Goal: Task Accomplishment & Management: Use online tool/utility

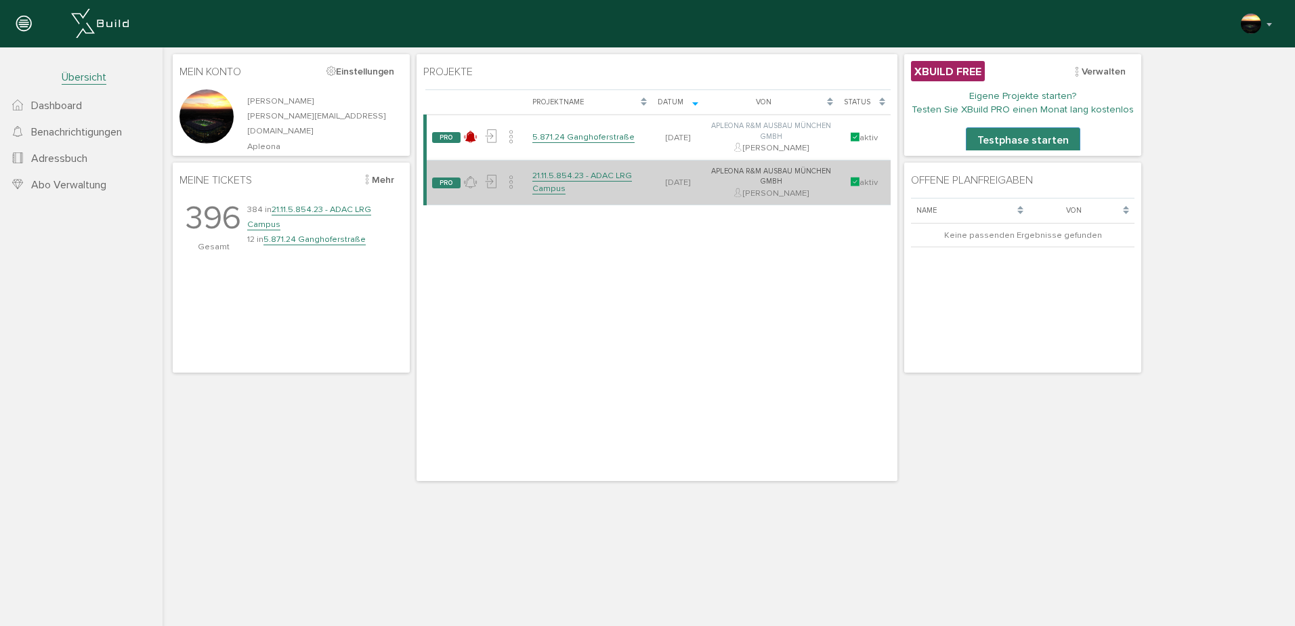
click at [555, 171] on link "21.11.5.854.23 - ADAC LRG Campus" at bounding box center [582, 182] width 100 height 24
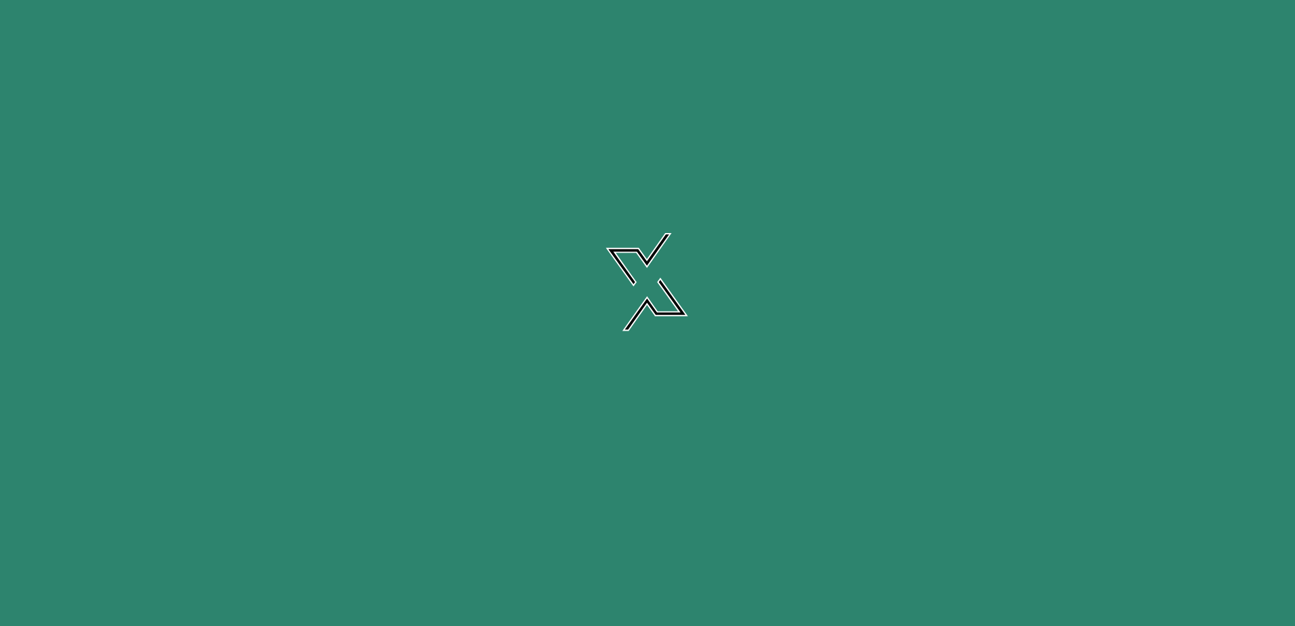
click at [555, 171] on link "21.11.5.854.23 - ADAC LRG Campus" at bounding box center [582, 182] width 100 height 24
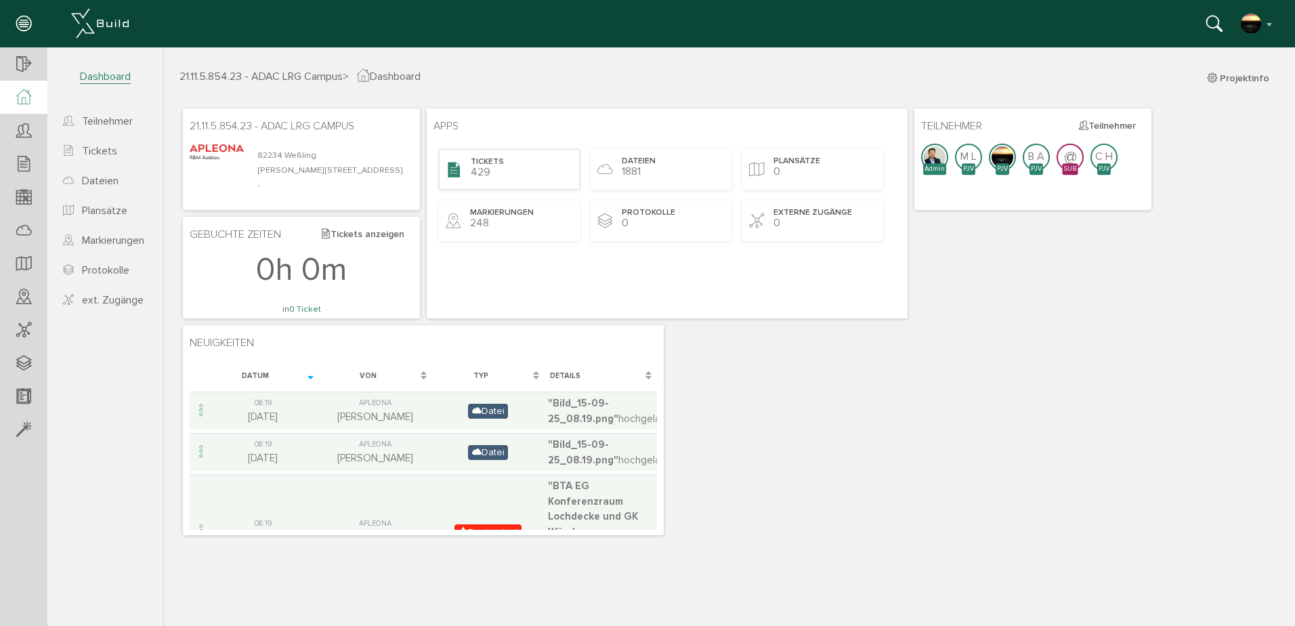
click at [497, 164] on span "Tickets" at bounding box center [487, 162] width 33 height 12
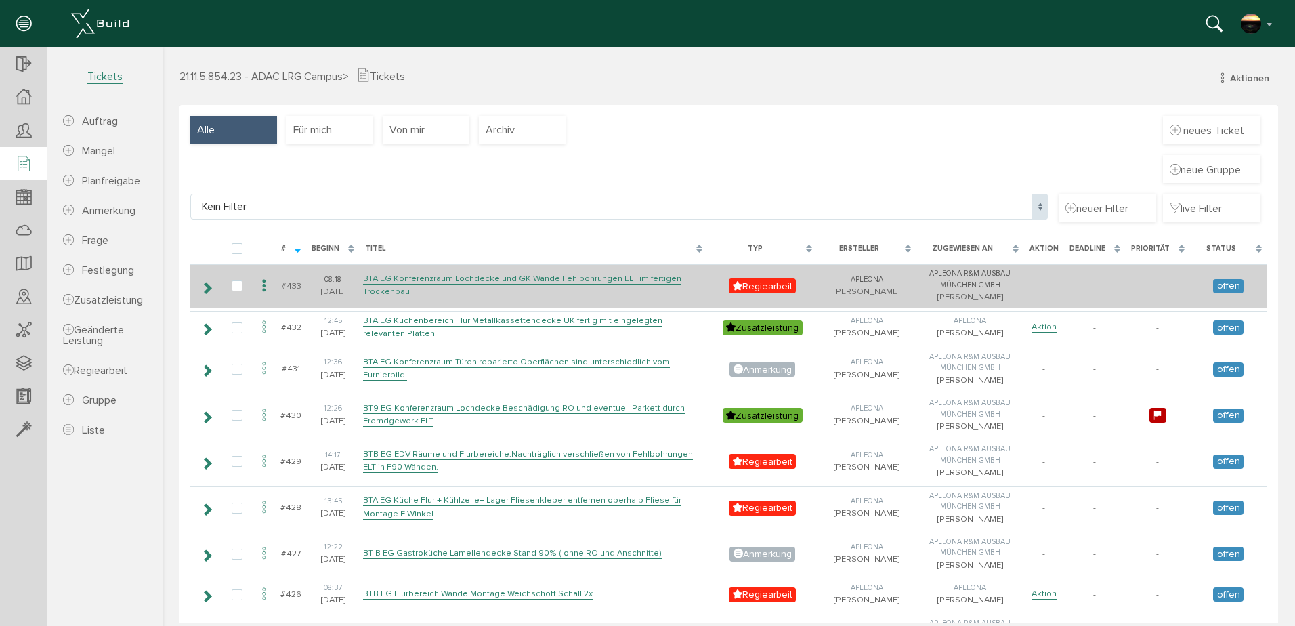
click at [265, 282] on icon at bounding box center [264, 286] width 16 height 18
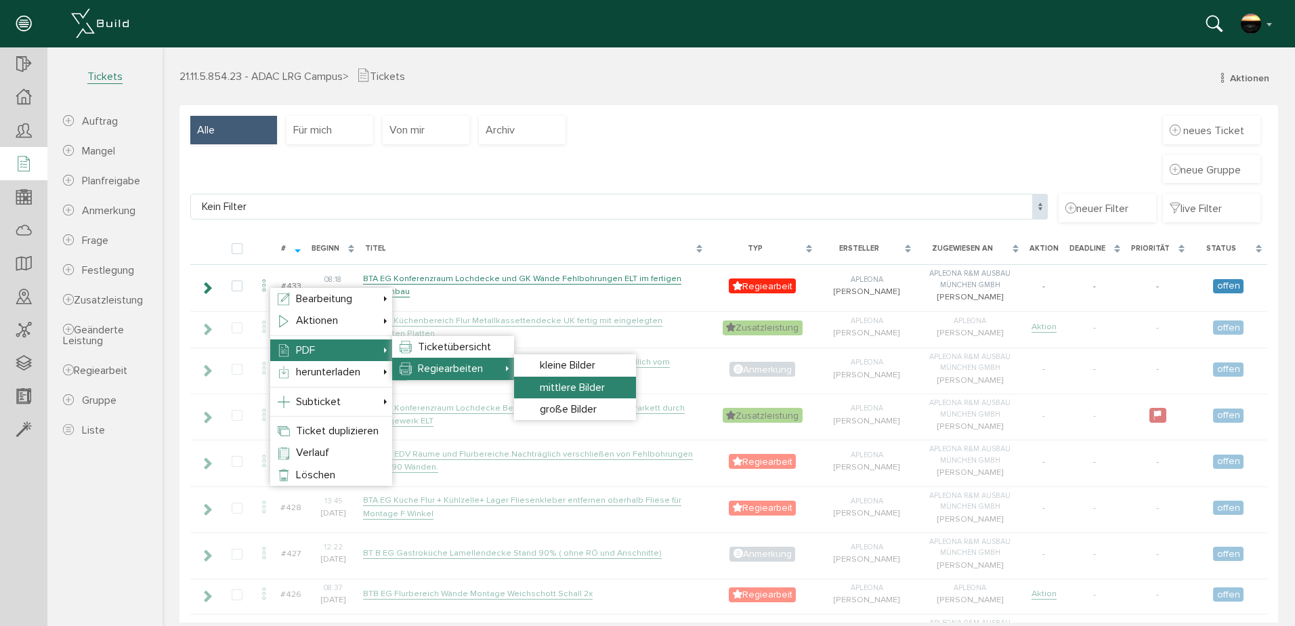
click at [582, 383] on span "mittlere Bilder" at bounding box center [572, 388] width 65 height 14
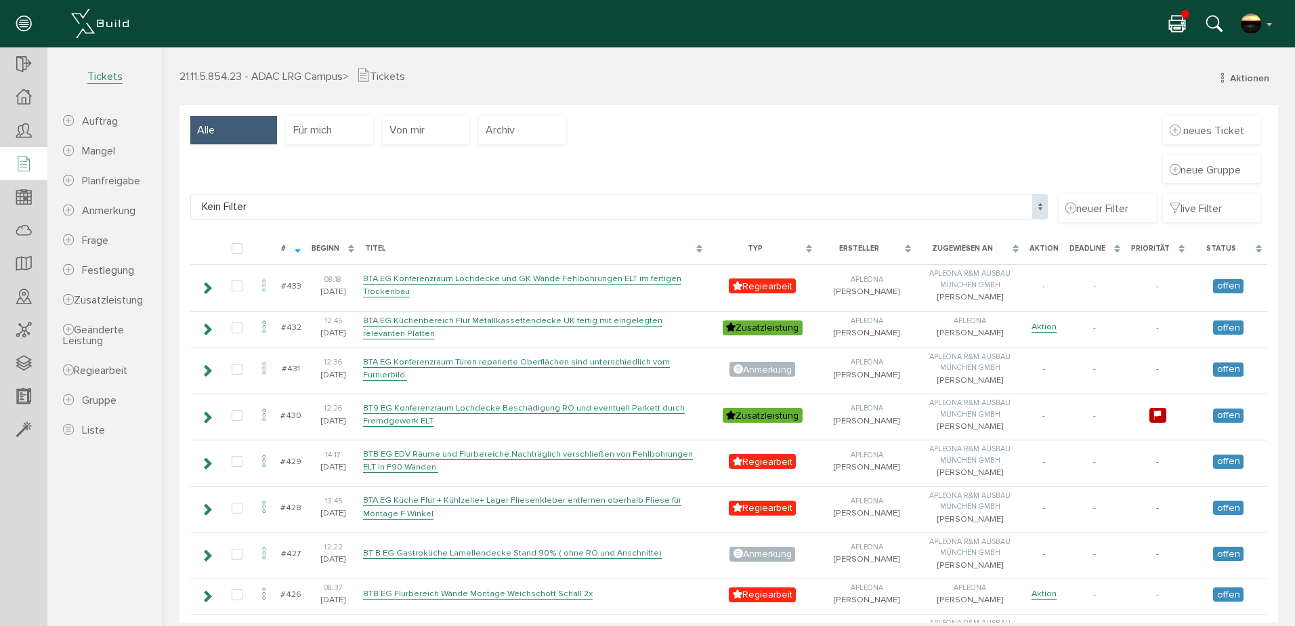
click at [1180, 20] on icon at bounding box center [1177, 25] width 16 height 20
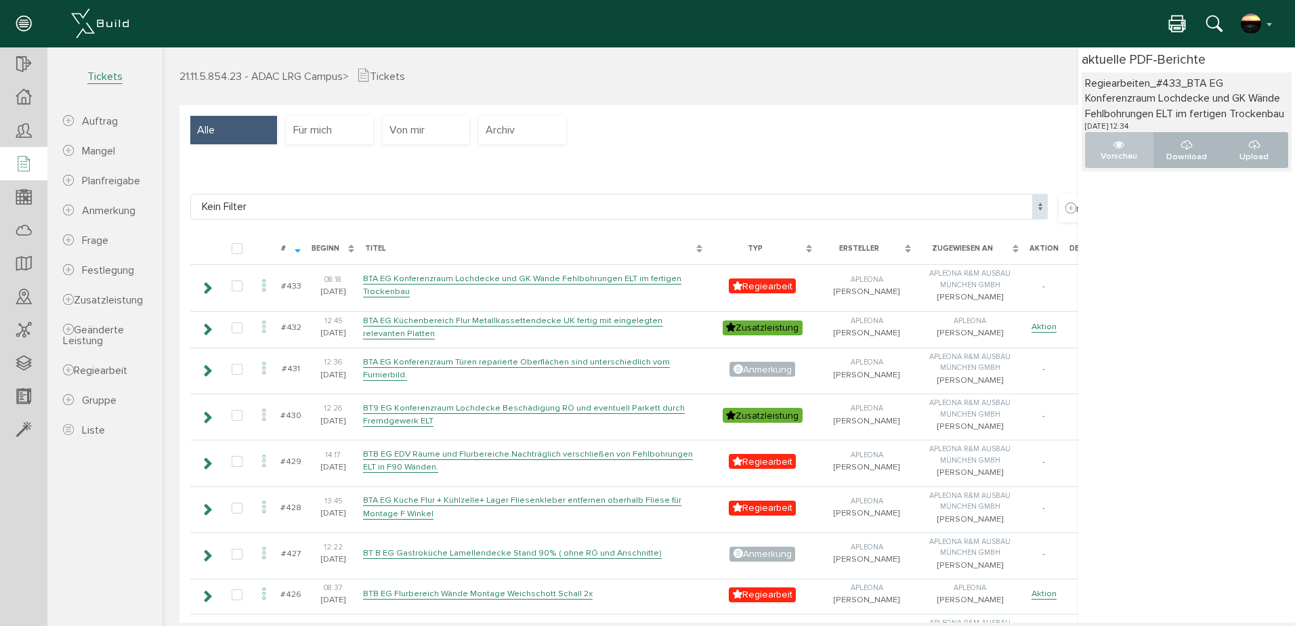
click at [1113, 150] on icon "..." at bounding box center [1118, 144] width 11 height 11
